Goal: Browse casually

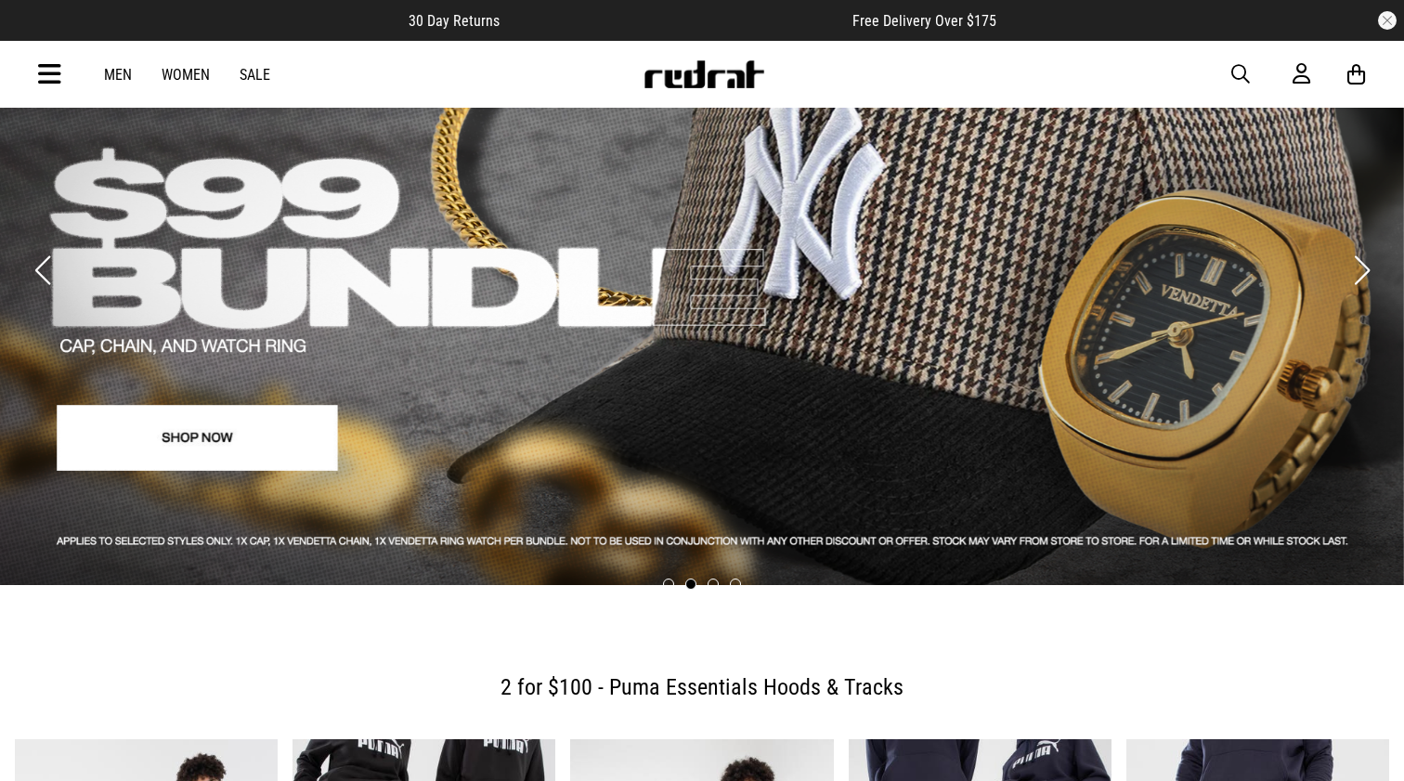
scroll to position [82, 0]
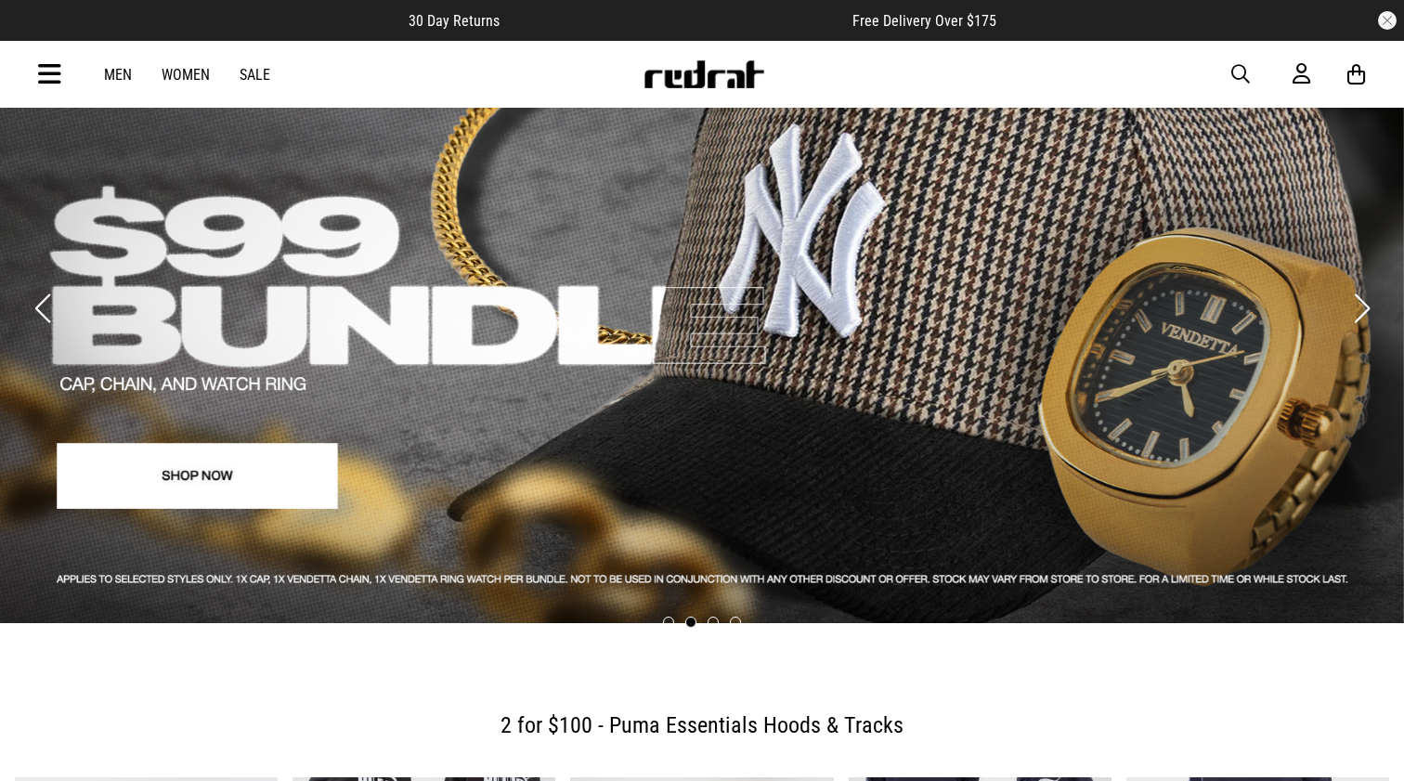
click at [692, 302] on link "2 / 4" at bounding box center [702, 290] width 1404 height 666
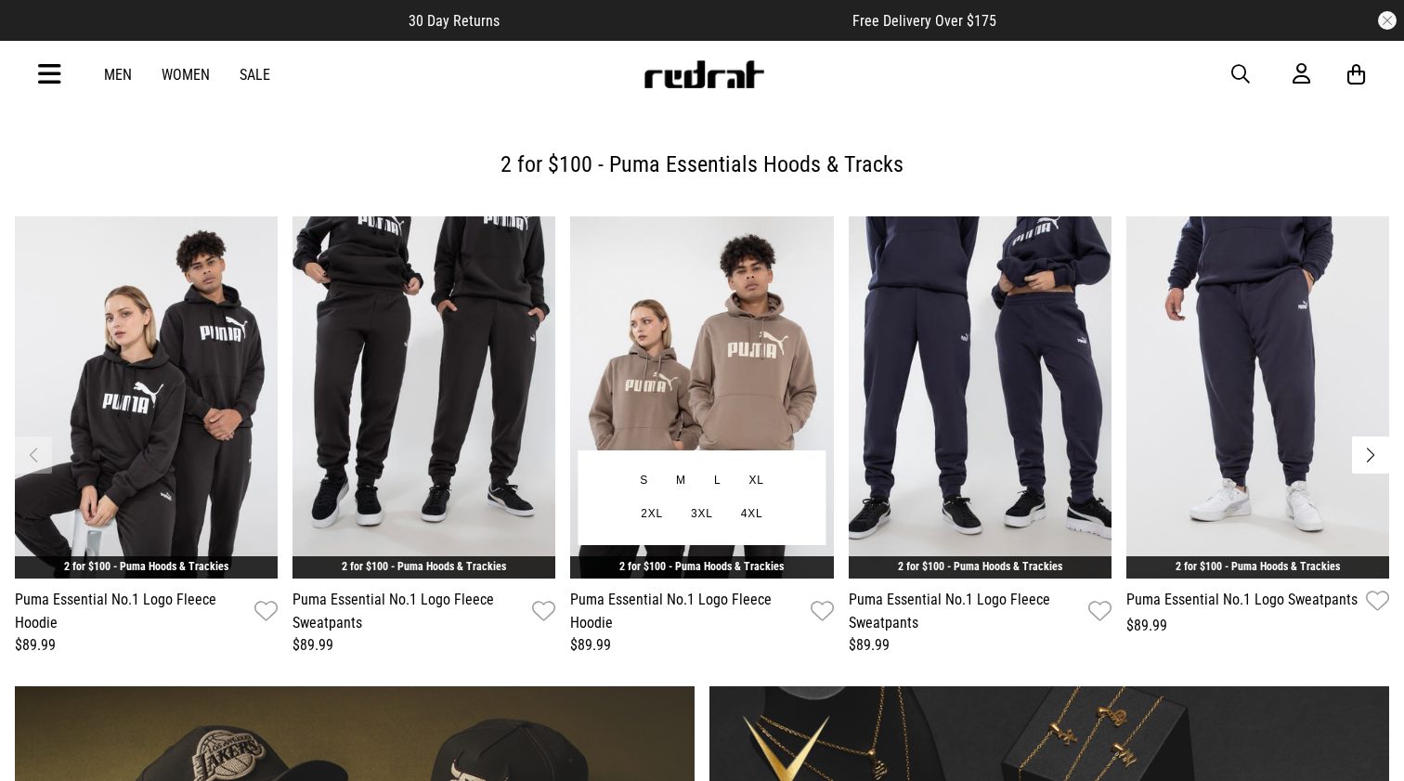
scroll to position [608, 0]
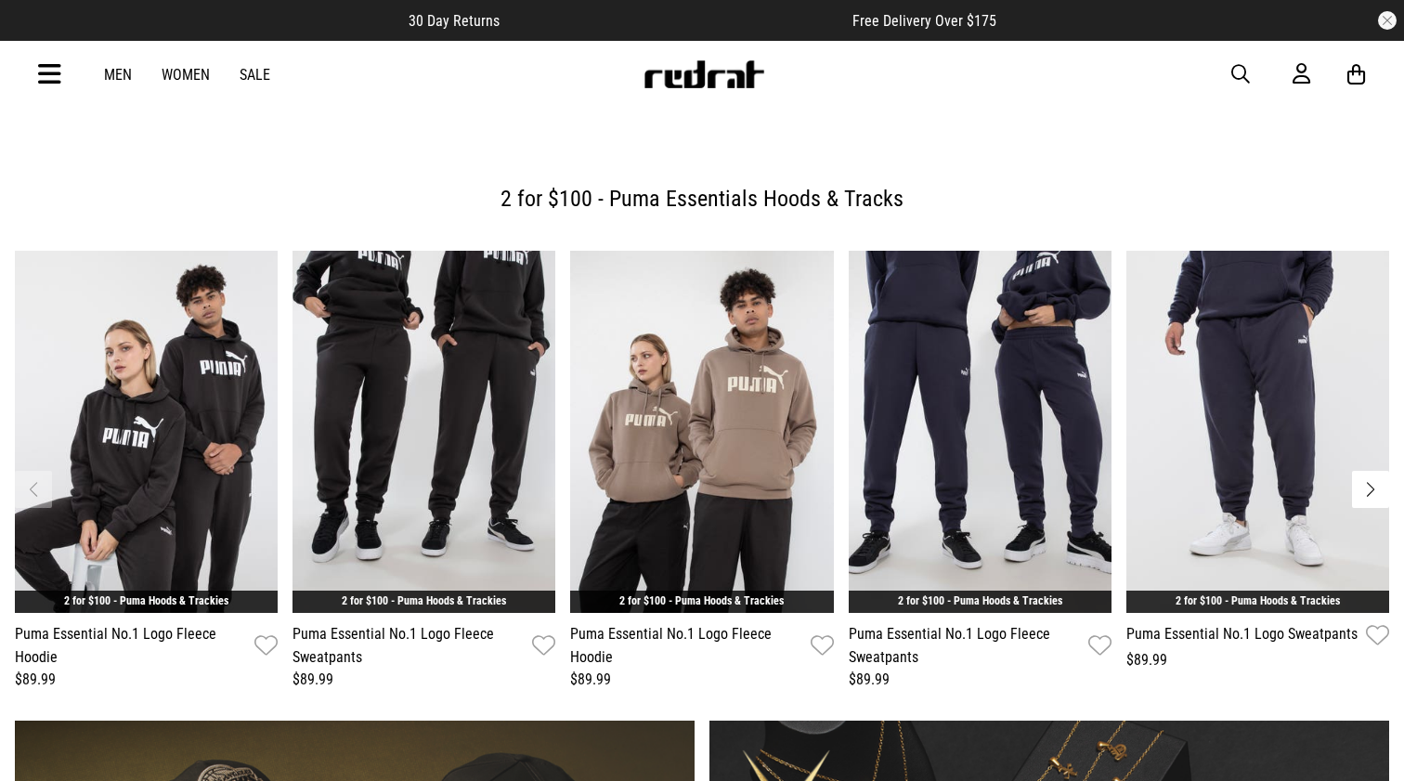
click at [1363, 471] on button "Next slide" at bounding box center [1370, 489] width 37 height 37
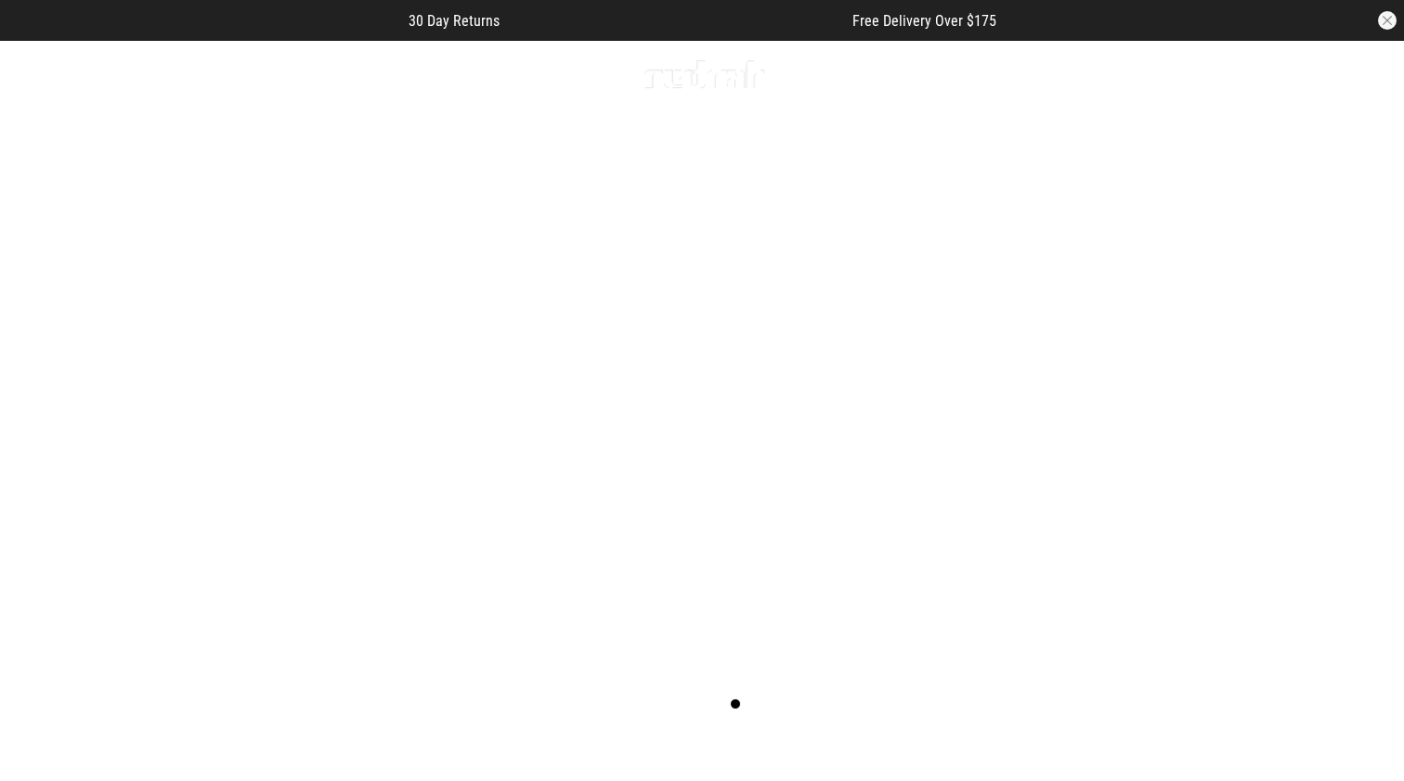
scroll to position [0, 0]
click at [700, 75] on img at bounding box center [703, 74] width 123 height 28
click at [699, 68] on img at bounding box center [703, 74] width 123 height 28
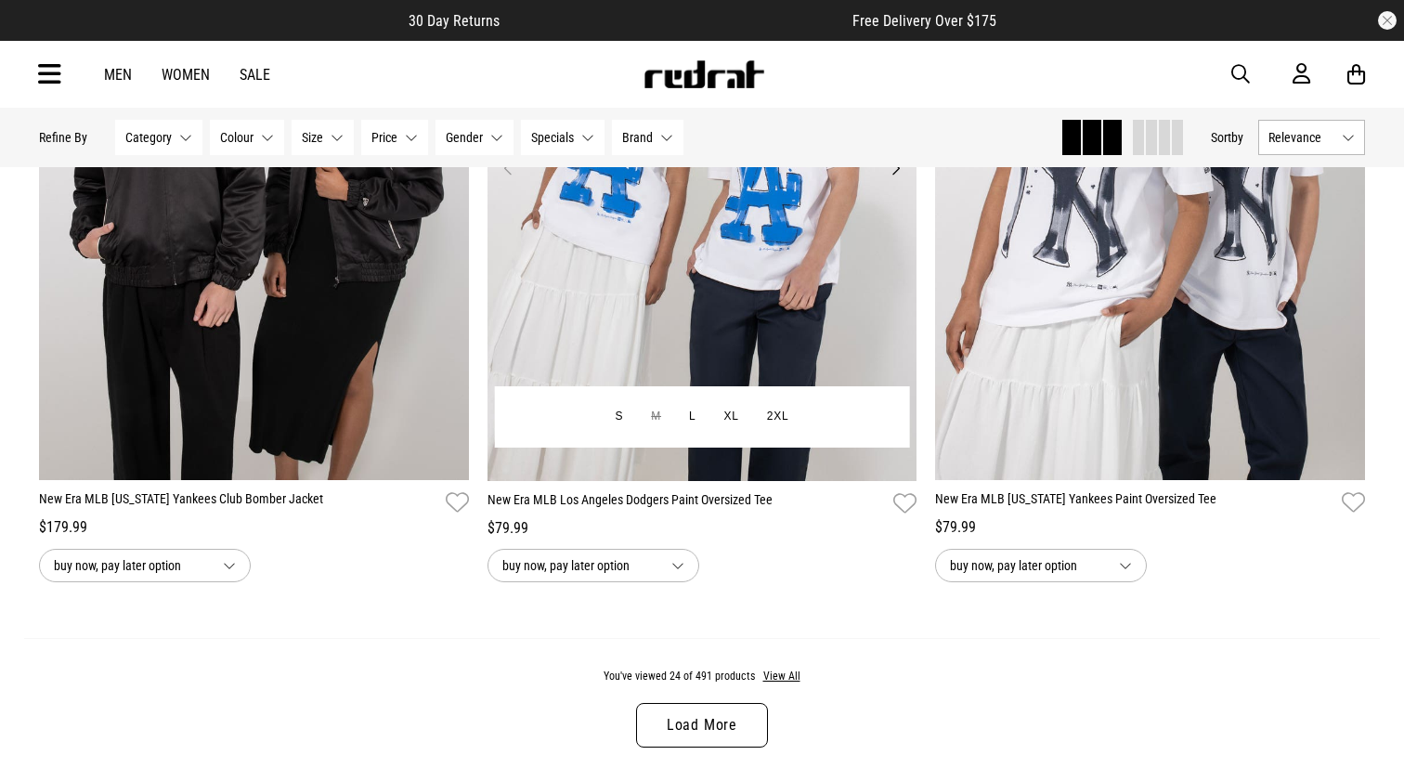
scroll to position [5610, 0]
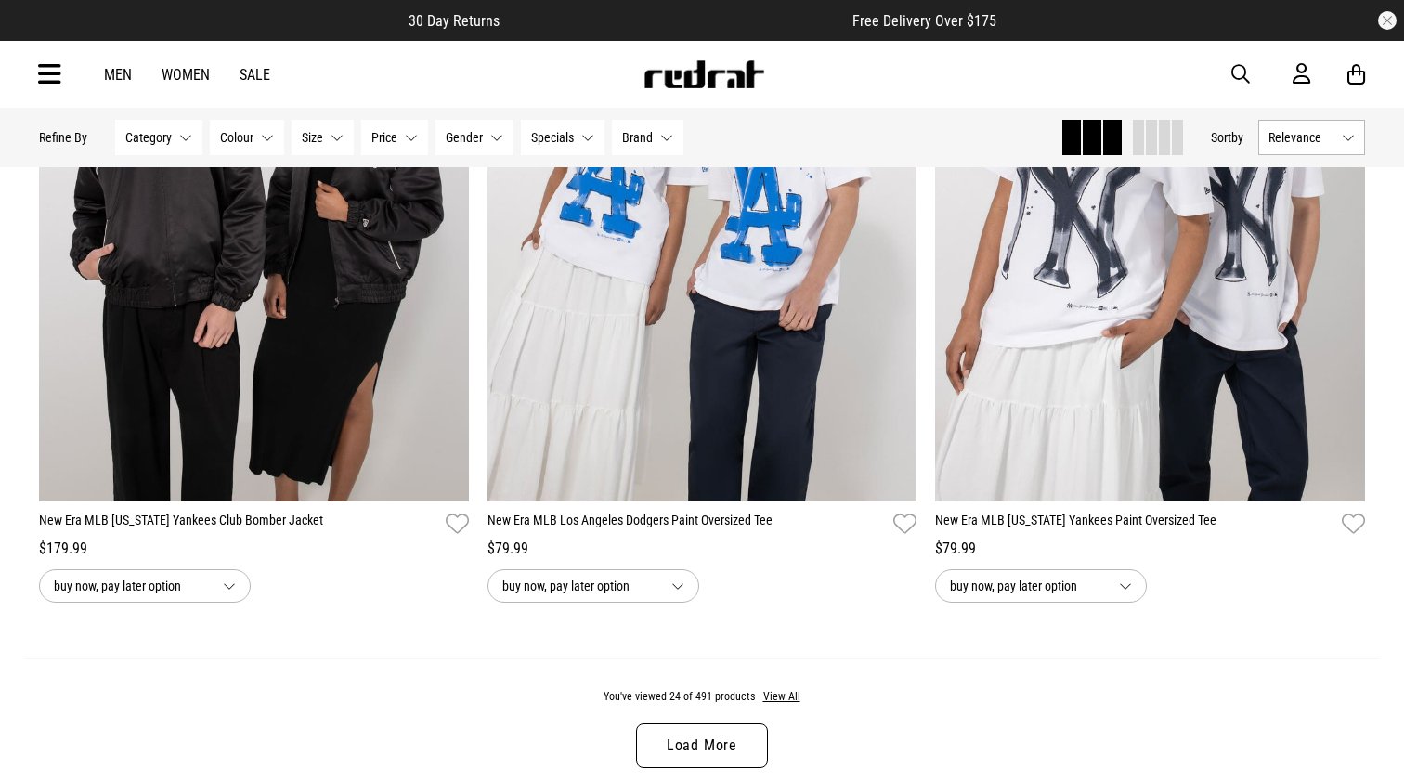
click at [715, 741] on link "Load More" at bounding box center [702, 745] width 132 height 45
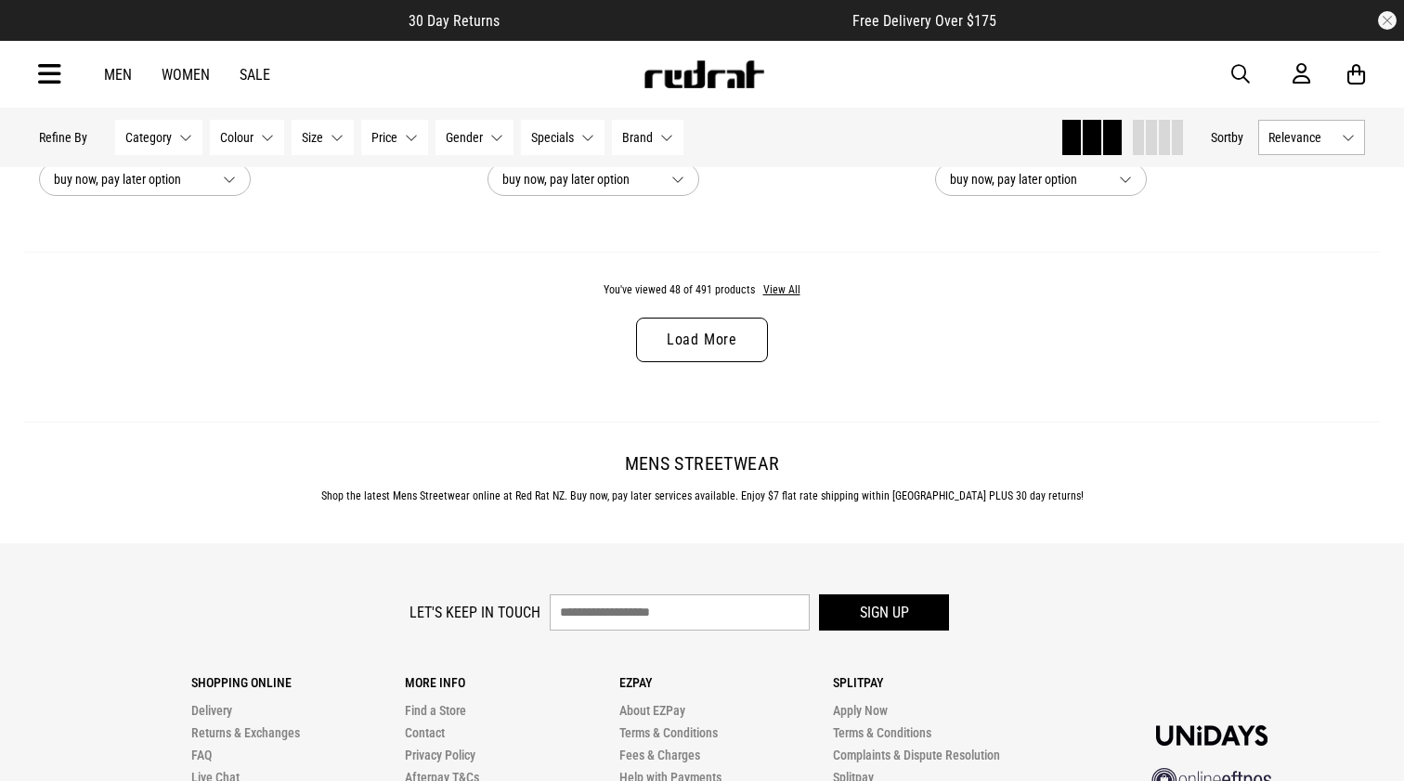
scroll to position [11929, 0]
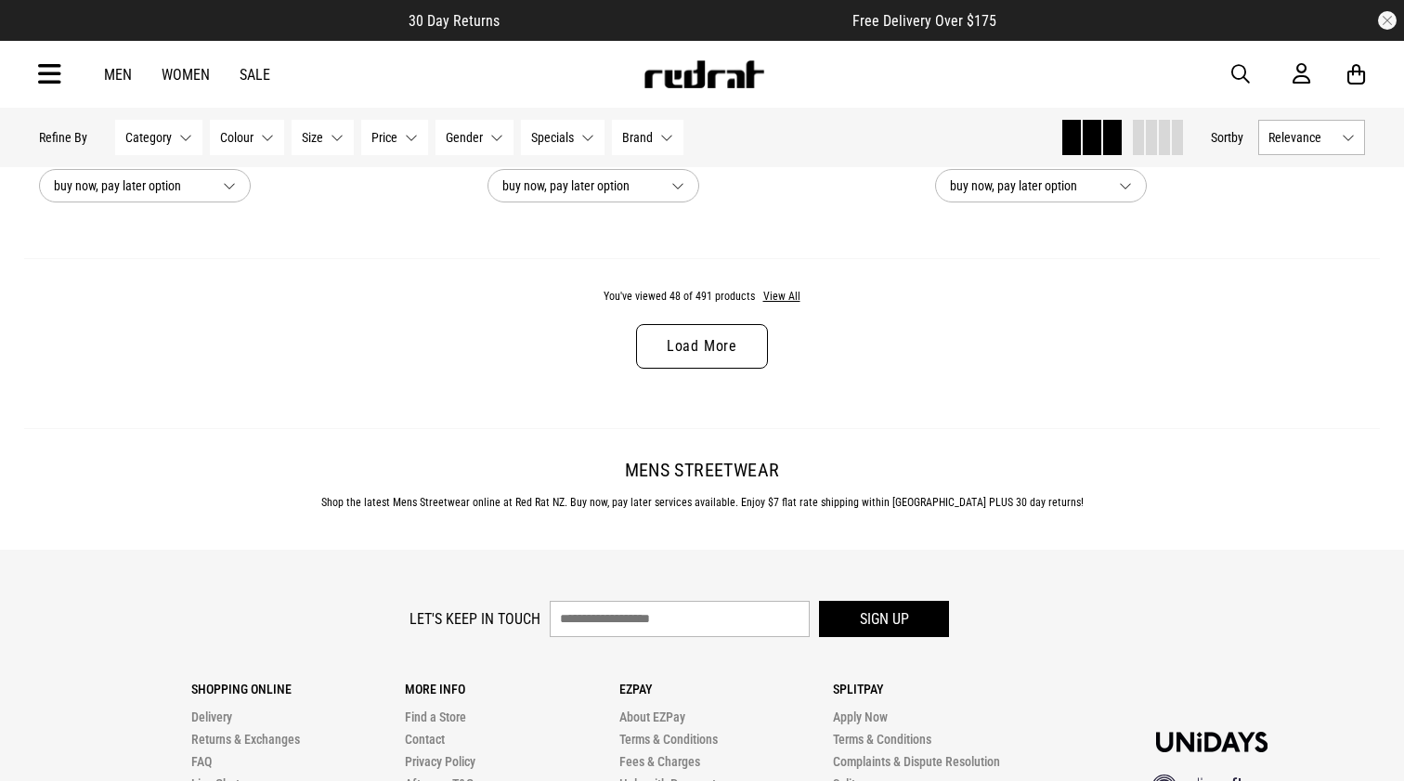
click at [703, 354] on link "Load More" at bounding box center [702, 346] width 132 height 45
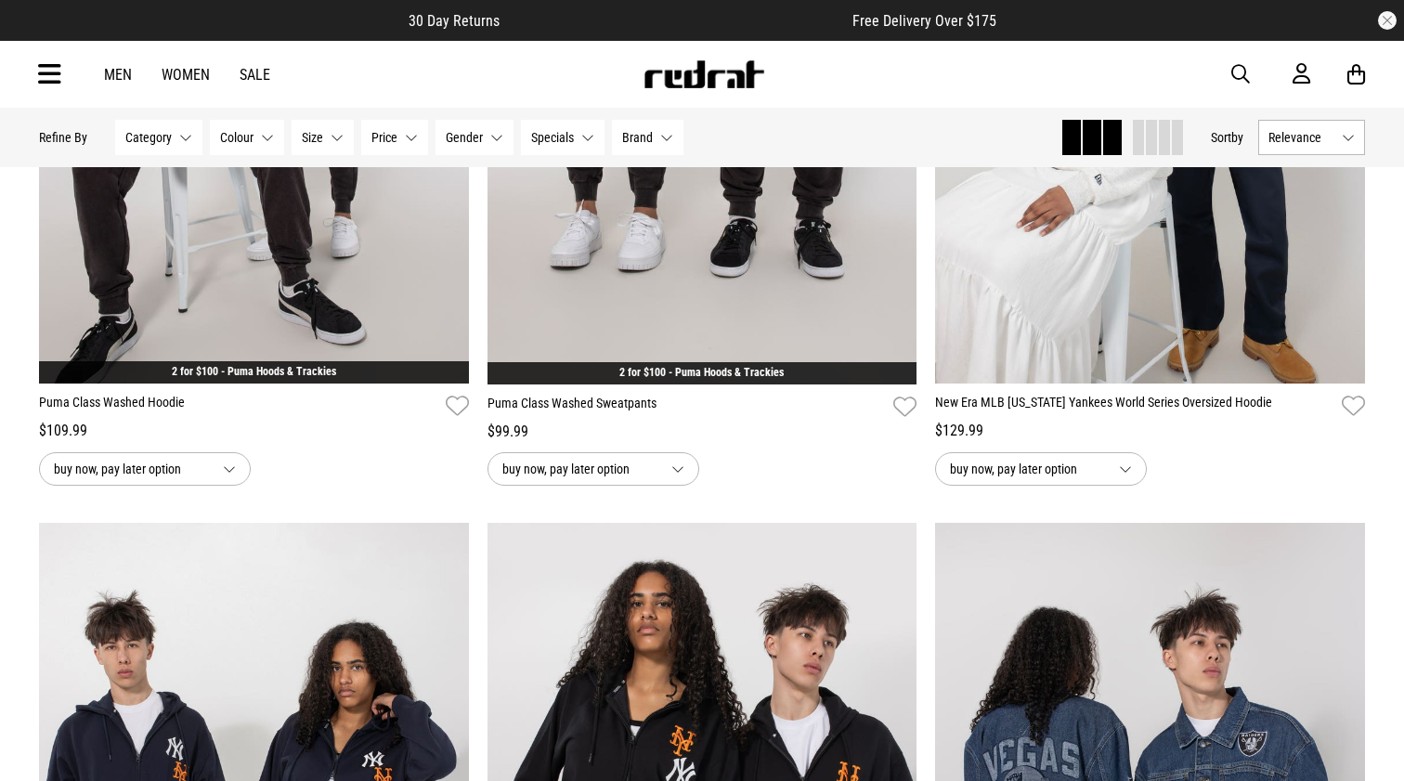
scroll to position [13045, 0]
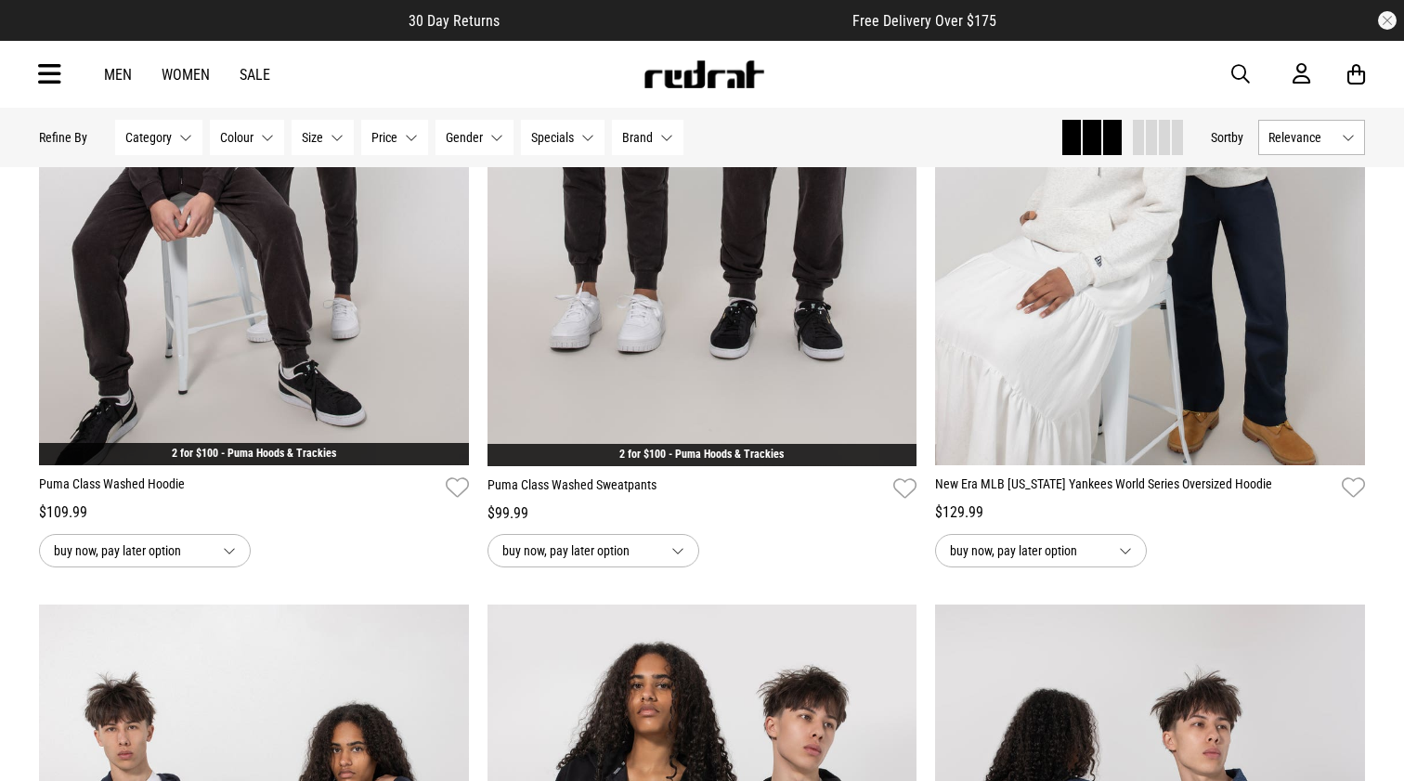
click at [705, 82] on img at bounding box center [703, 74] width 123 height 28
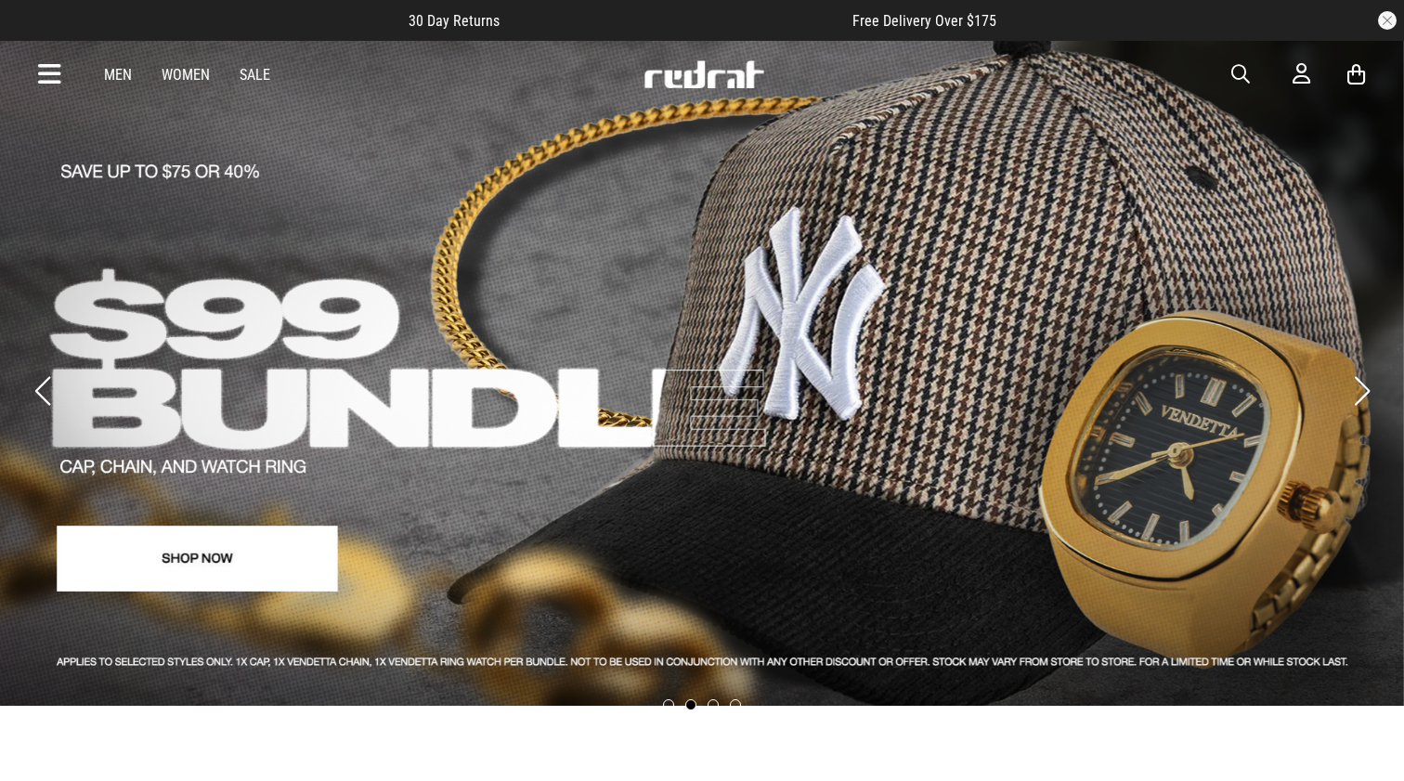
click at [702, 69] on img at bounding box center [703, 74] width 123 height 28
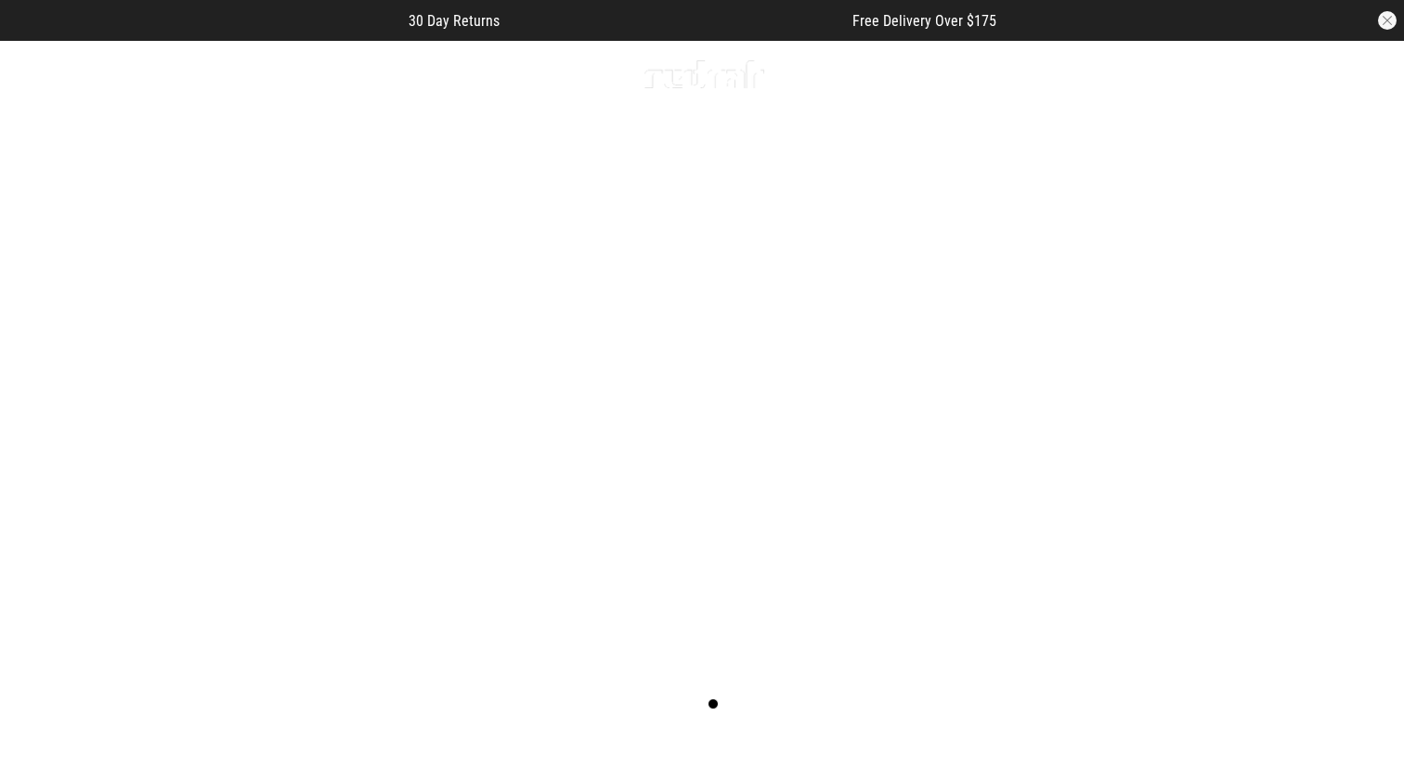
click at [695, 383] on link "3 / 4" at bounding box center [702, 390] width 1404 height 702
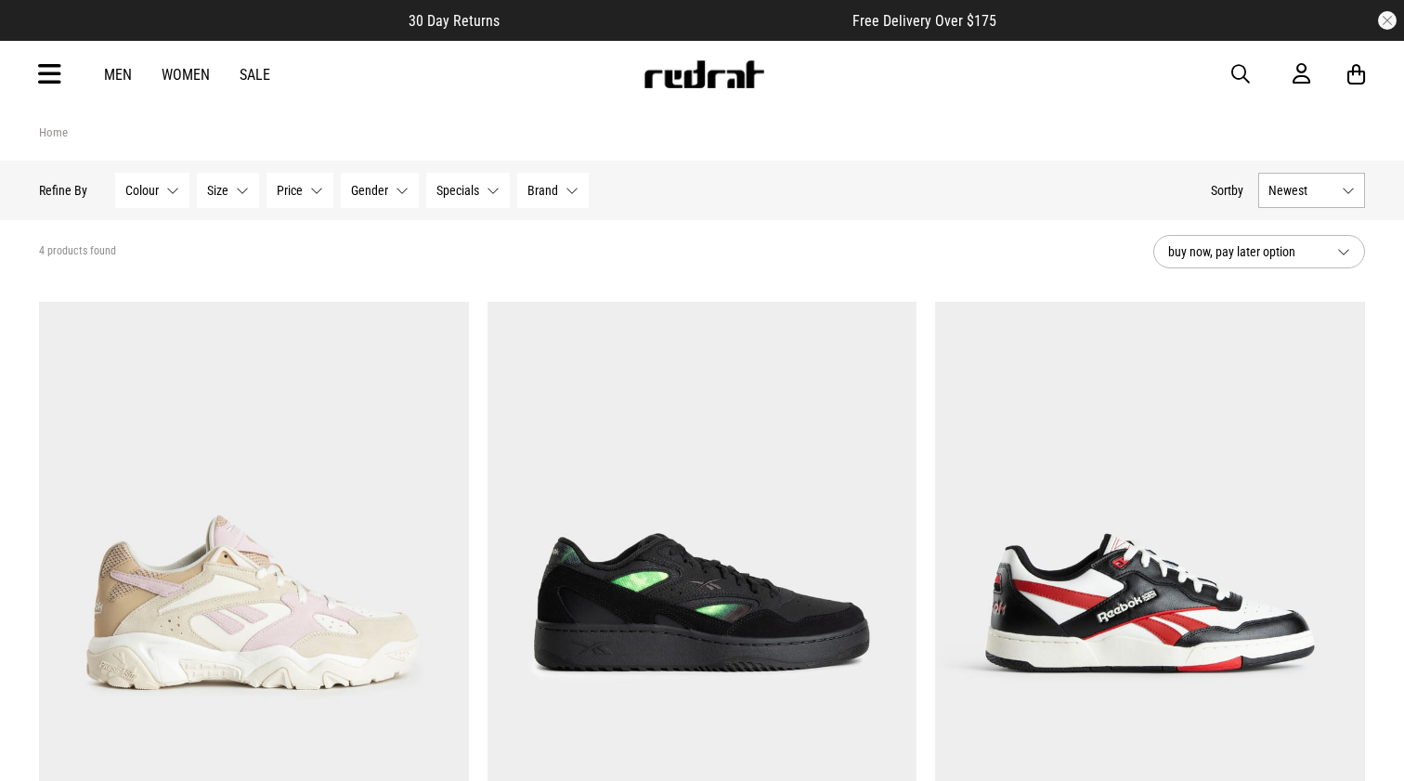
click at [694, 71] on img at bounding box center [703, 74] width 123 height 28
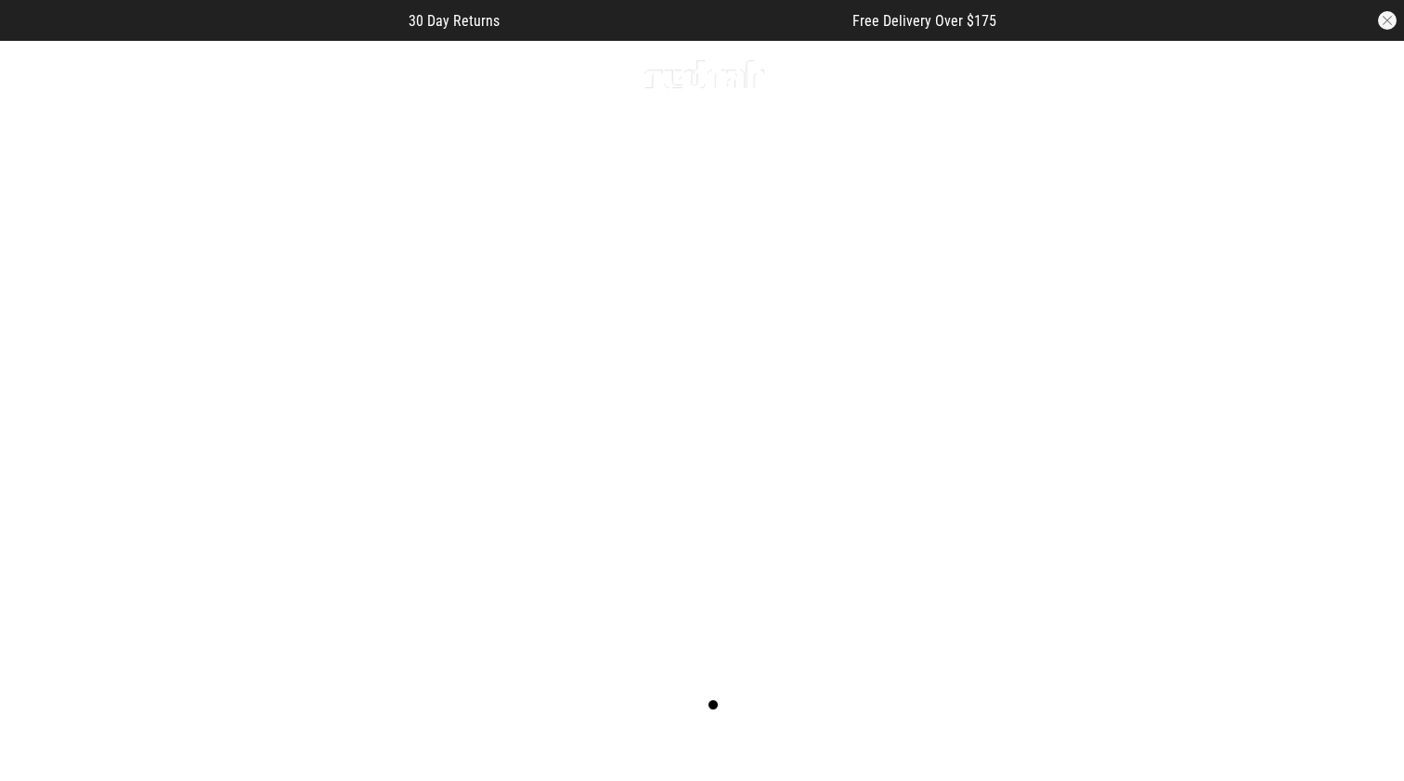
click at [699, 79] on img at bounding box center [703, 74] width 123 height 28
